Goal: Information Seeking & Learning: Learn about a topic

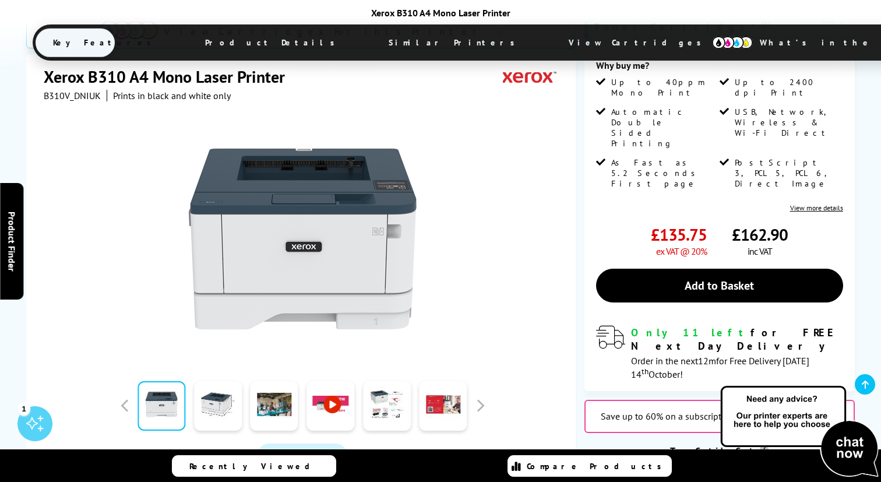
scroll to position [282, 0]
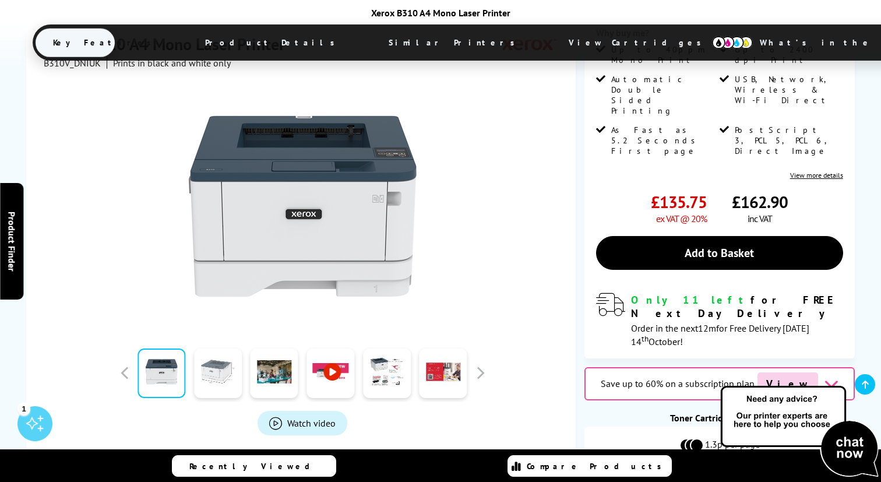
click at [216, 348] on link at bounding box center [218, 373] width 48 height 50
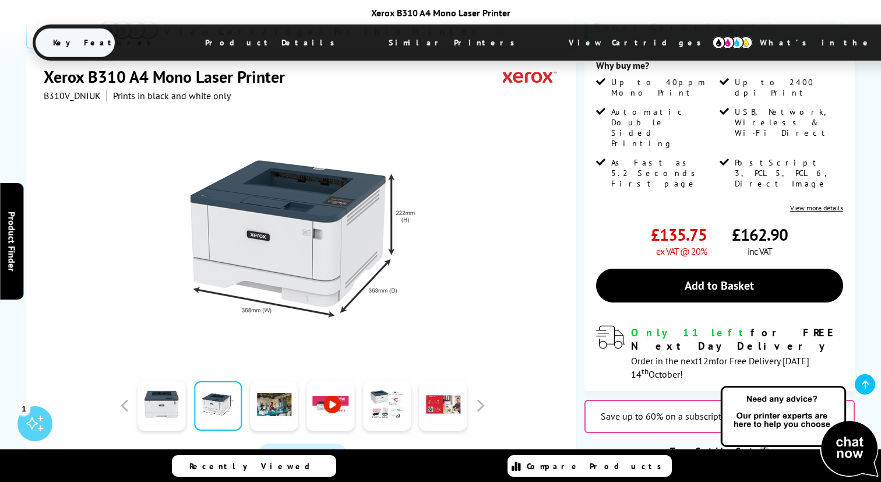
scroll to position [235, 0]
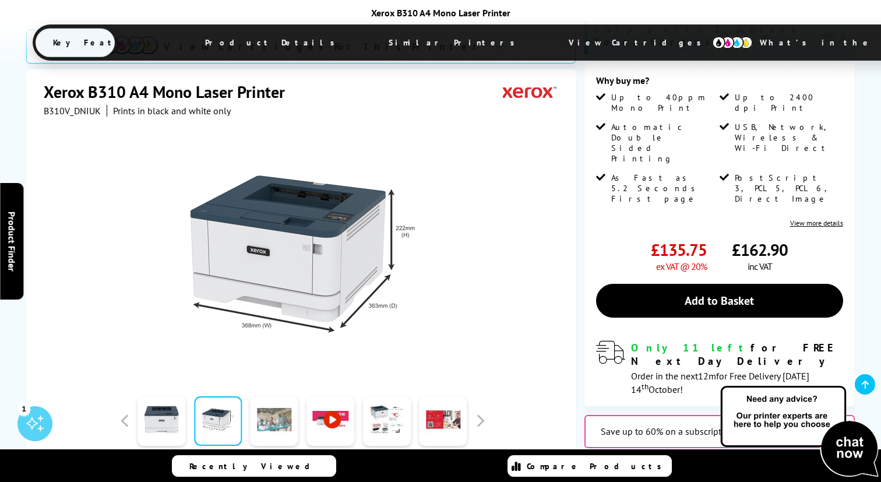
click at [266, 396] on link at bounding box center [274, 421] width 48 height 50
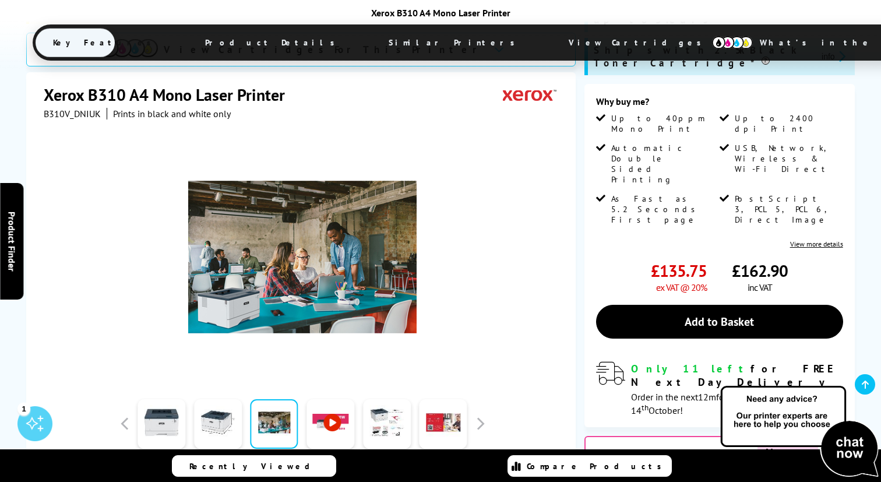
scroll to position [213, 0]
click at [383, 399] on link at bounding box center [387, 424] width 48 height 50
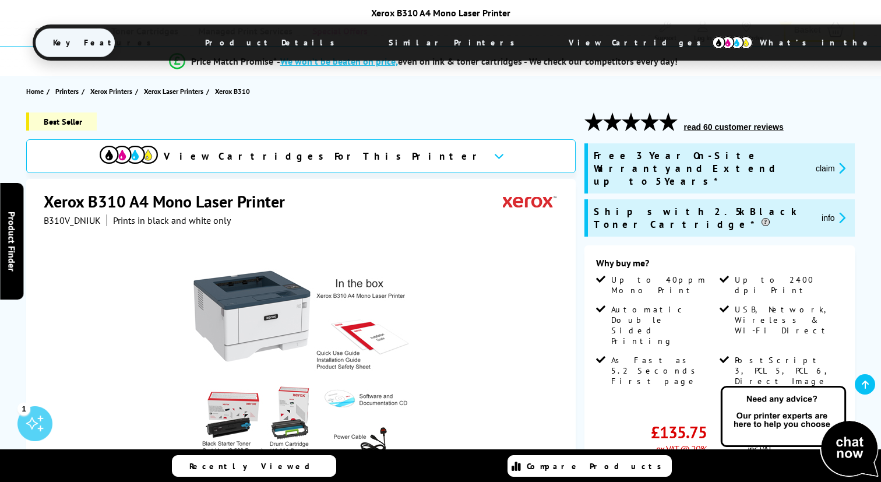
scroll to position [0, 0]
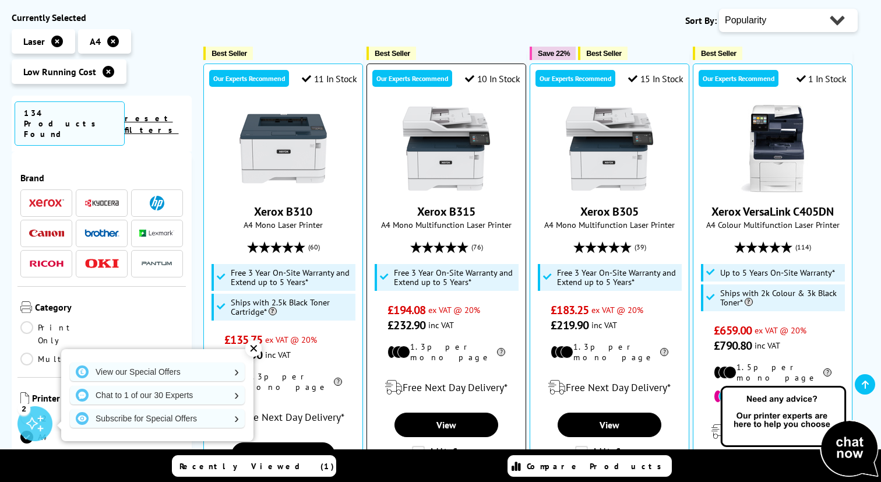
scroll to position [199, 0]
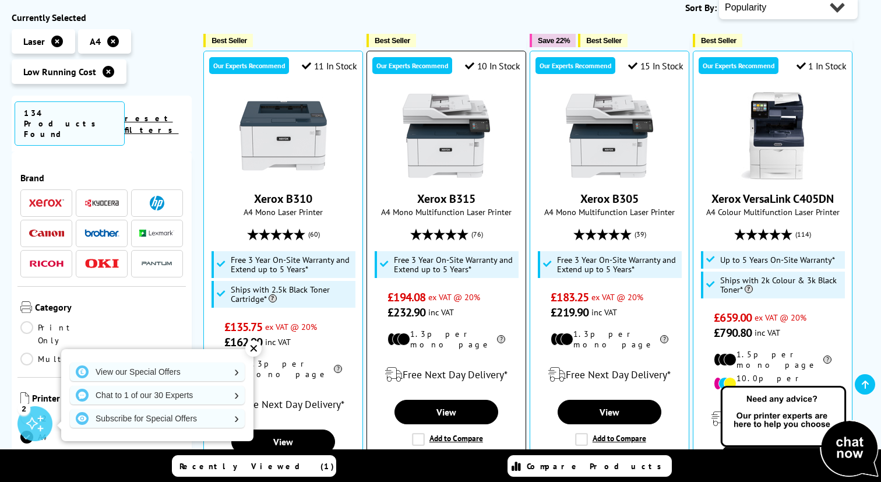
click at [463, 150] on img at bounding box center [445, 135] width 87 height 87
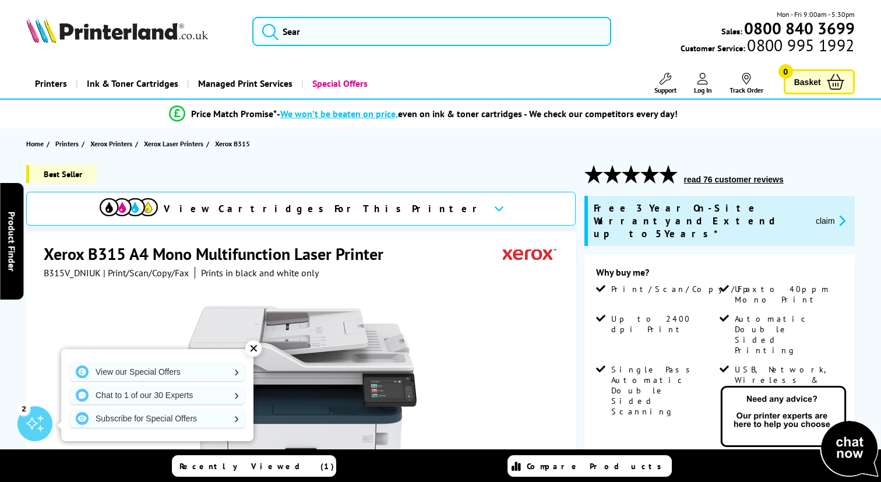
click at [255, 351] on div "✕" at bounding box center [253, 348] width 16 height 16
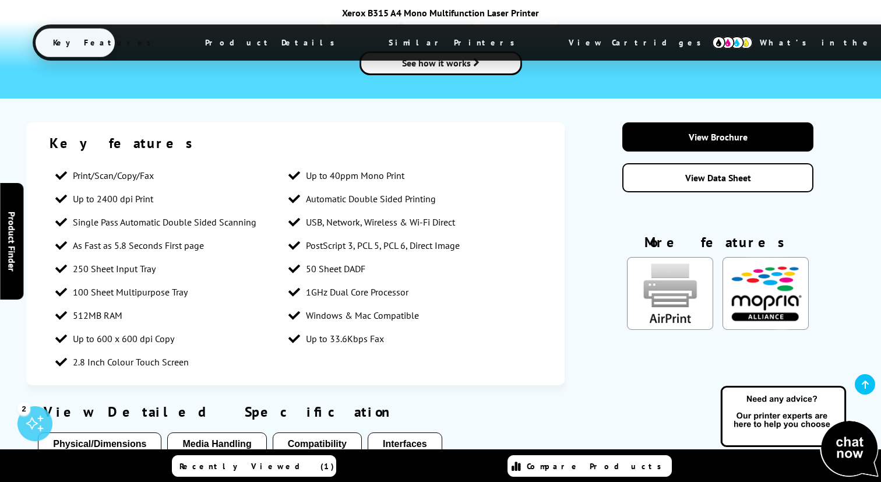
scroll to position [1655, 0]
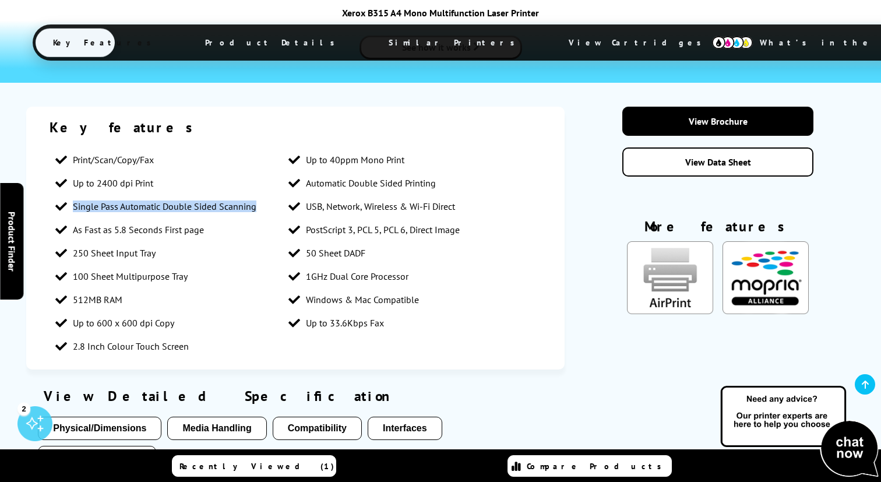
drag, startPoint x: 255, startPoint y: 160, endPoint x: 61, endPoint y: 168, distance: 193.5
click at [61, 195] on li "Single Pass Automatic Double Sided Scanning" at bounding box center [166, 206] width 233 height 23
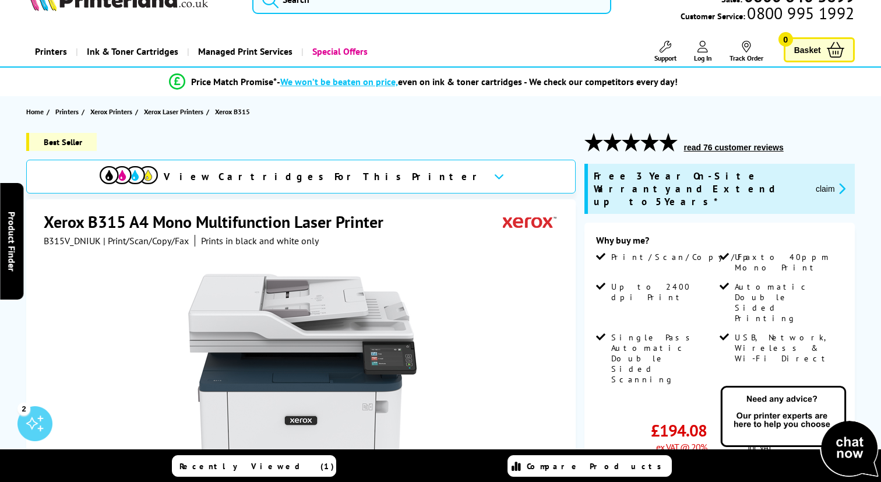
scroll to position [66, 0]
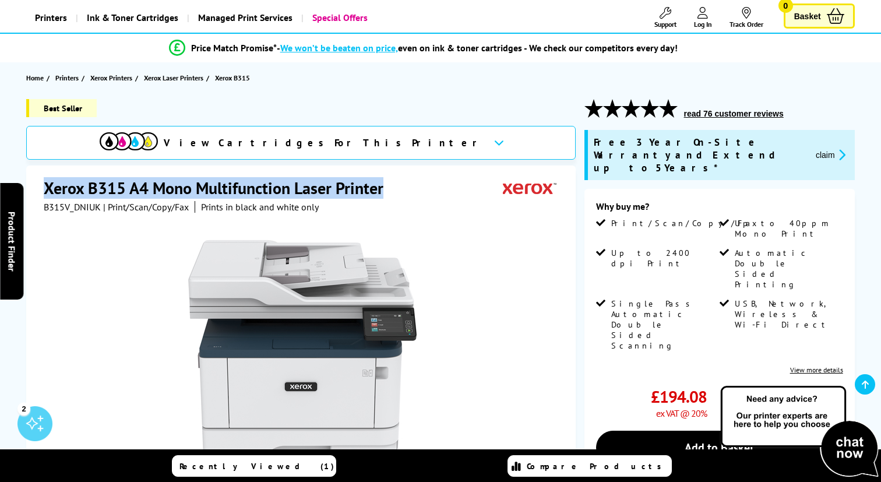
drag, startPoint x: 45, startPoint y: 185, endPoint x: 427, endPoint y: 182, distance: 381.5
click at [427, 182] on div "Xerox B315 A4 Mono Multifunction Laser Printer" at bounding box center [302, 189] width 517 height 24
copy h1 "Xerox B315 A4 Mono Multifunction Laser Printer"
